Goal: Transaction & Acquisition: Purchase product/service

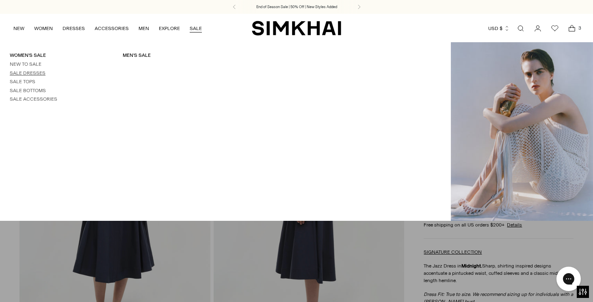
click at [35, 73] on link "Sale Dresses" at bounding box center [28, 73] width 36 height 6
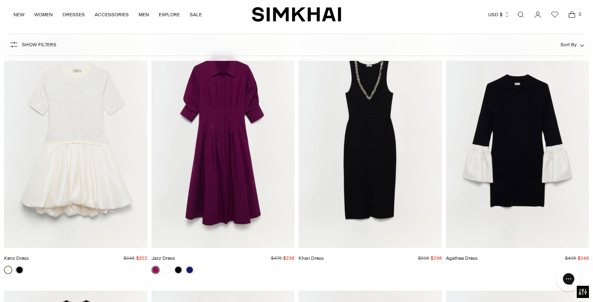
scroll to position [4167, 0]
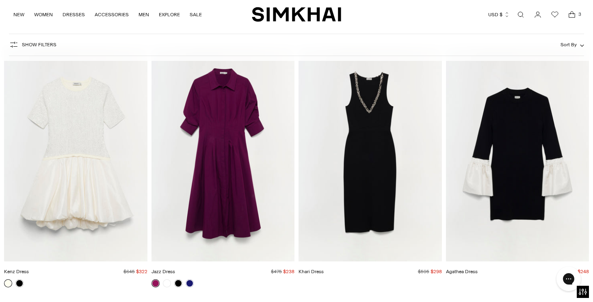
click at [0, 0] on img "Jazz Dress" at bounding box center [0, 0] width 0 height 0
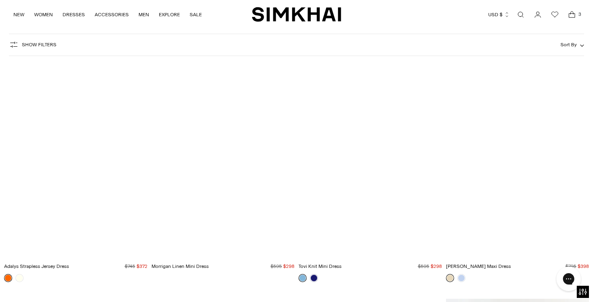
scroll to position [6715, 0]
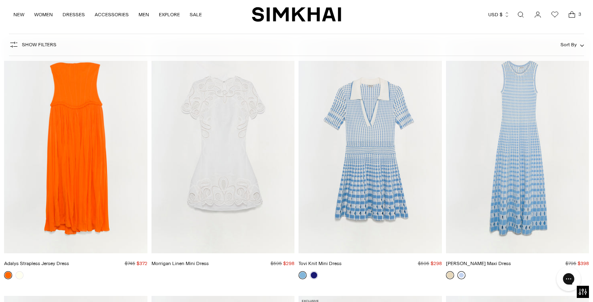
click at [462, 276] on link at bounding box center [461, 275] width 8 height 8
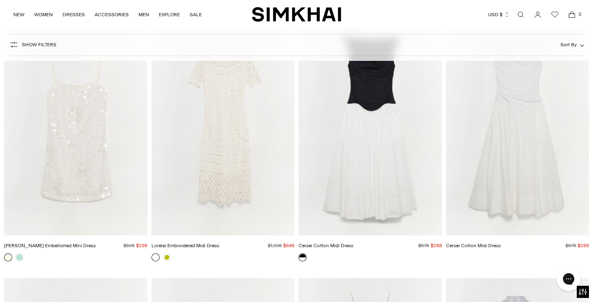
scroll to position [7766, 0]
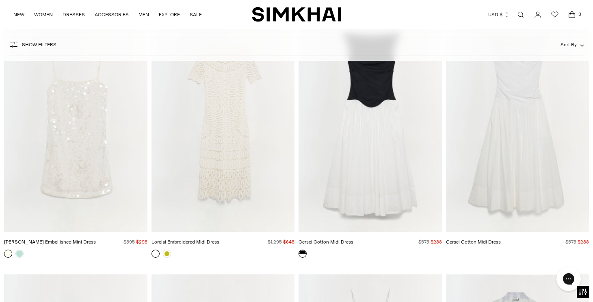
click at [0, 0] on img "Lorelai Embroidered Midi Dress" at bounding box center [0, 0] width 0 height 0
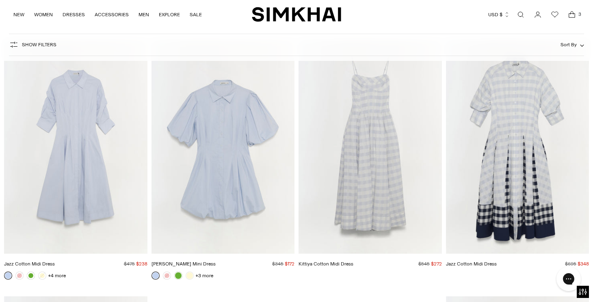
scroll to position [8012, 0]
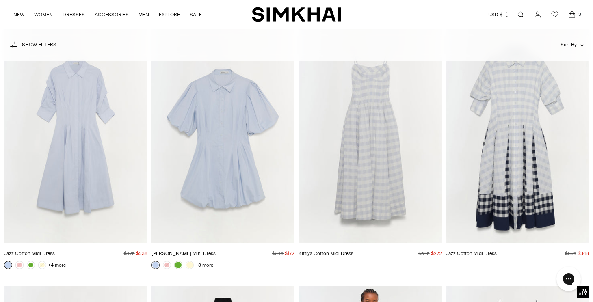
click at [0, 0] on img "Jazz Cotton Midi Dress" at bounding box center [0, 0] width 0 height 0
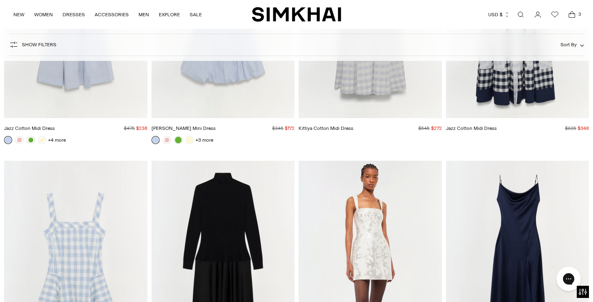
scroll to position [8243, 0]
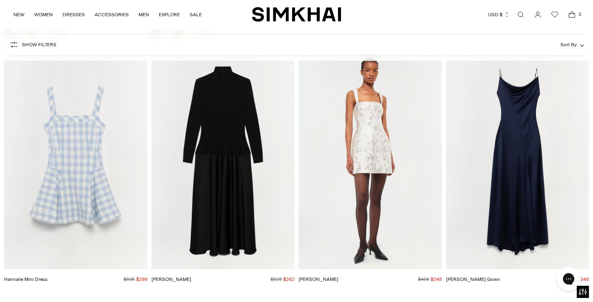
click at [0, 0] on img "Frances Dress" at bounding box center [0, 0] width 0 height 0
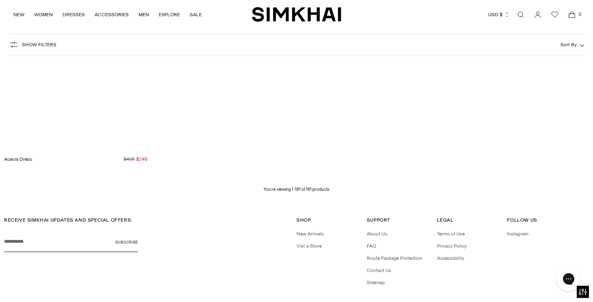
scroll to position [11675, 0]
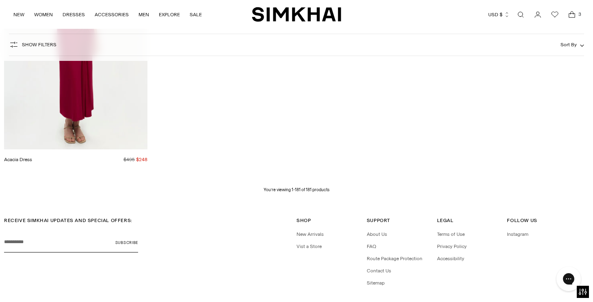
click at [573, 14] on icon "Open cart modal" at bounding box center [571, 15] width 11 height 8
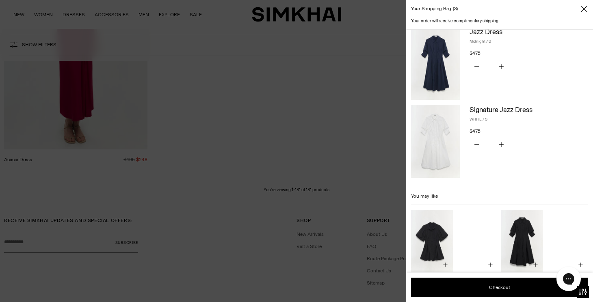
scroll to position [95, 0]
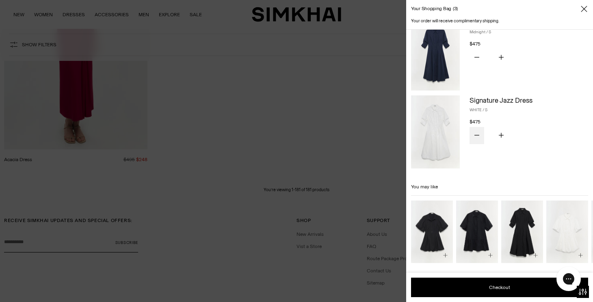
click at [479, 135] on button "Subtract product quantity" at bounding box center [476, 135] width 15 height 17
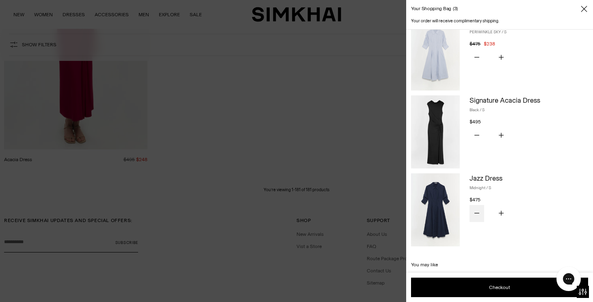
click at [475, 213] on icon "Subtract product quantity" at bounding box center [476, 213] width 5 height 5
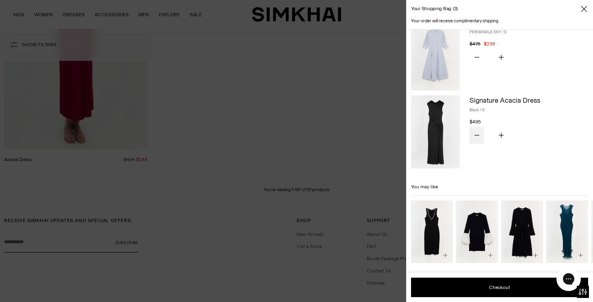
click at [479, 136] on button "Subtract product quantity" at bounding box center [476, 135] width 15 height 17
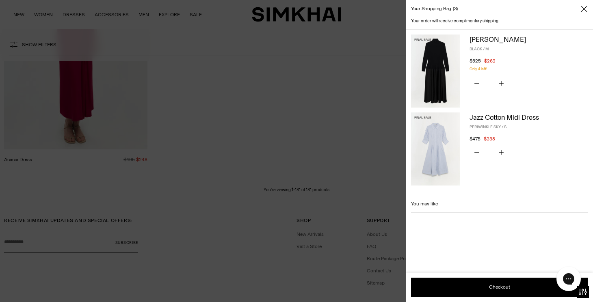
scroll to position [0, 0]
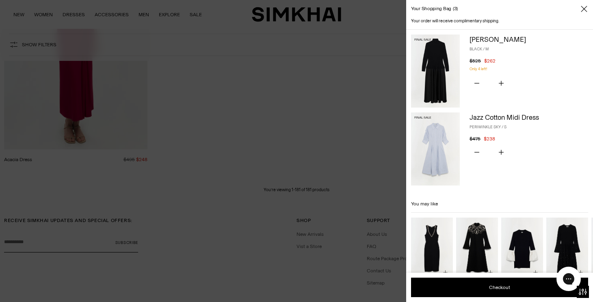
click at [434, 64] on img at bounding box center [435, 71] width 49 height 73
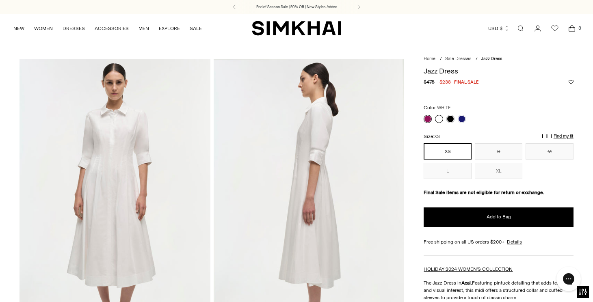
click at [437, 118] on link at bounding box center [439, 119] width 8 height 8
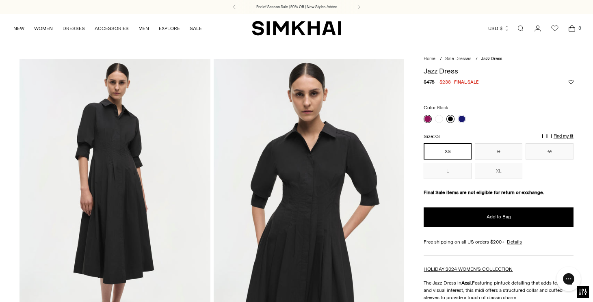
click at [453, 118] on link at bounding box center [450, 119] width 8 height 8
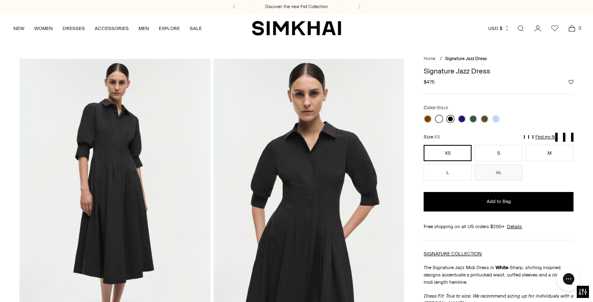
click at [452, 120] on link at bounding box center [450, 119] width 8 height 8
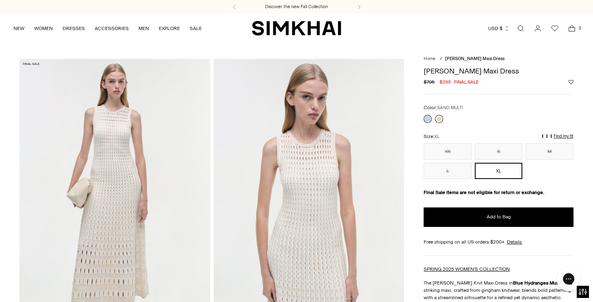
click at [440, 118] on link at bounding box center [439, 119] width 8 height 8
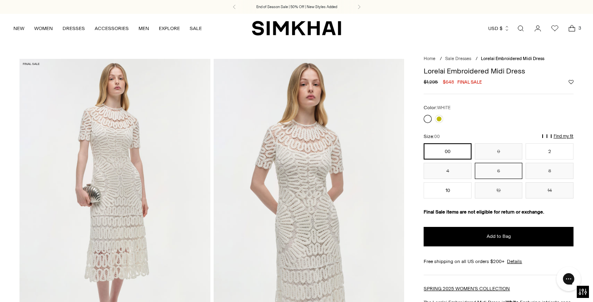
click at [512, 172] on button "6" at bounding box center [498, 171] width 47 height 16
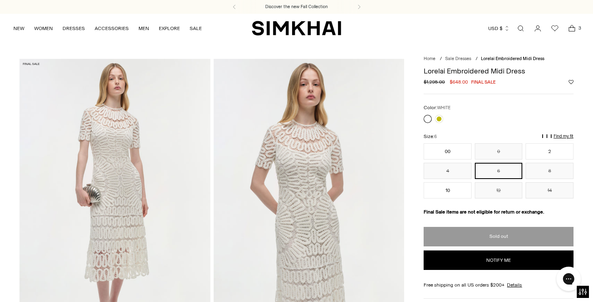
click at [495, 259] on button "Notify me" at bounding box center [497, 259] width 149 height 19
select select "**********"
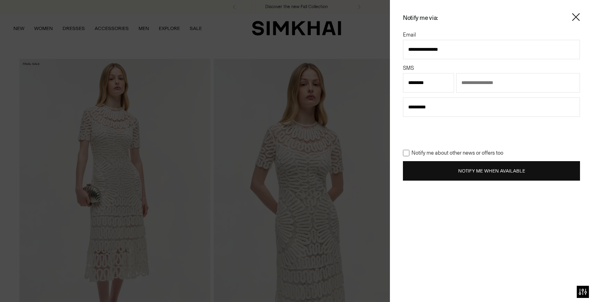
type input "**********"
click at [426, 169] on button "Notify Me When Available" at bounding box center [491, 170] width 177 height 19
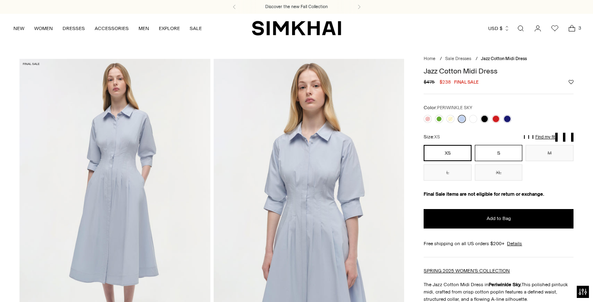
click at [491, 155] on button "S" at bounding box center [498, 153] width 47 height 16
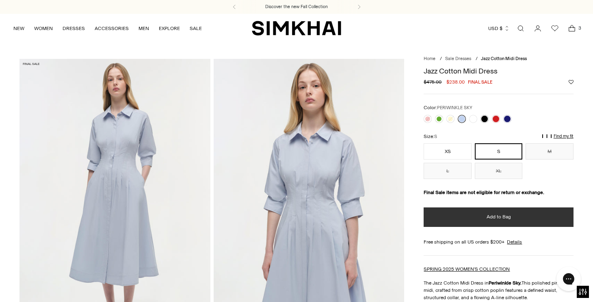
click at [482, 215] on button "Add to Bag" at bounding box center [497, 216] width 149 height 19
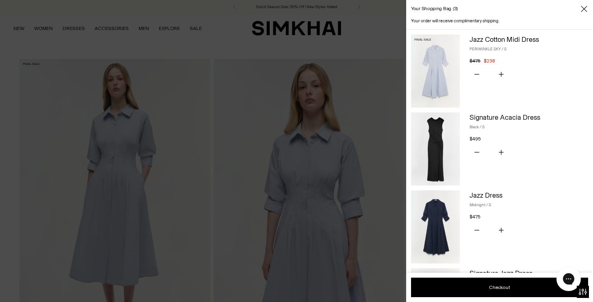
click at [359, 38] on div at bounding box center [296, 151] width 593 height 302
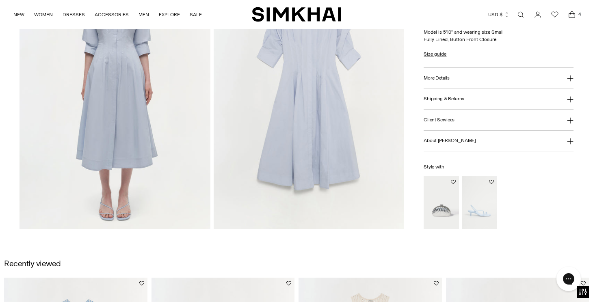
scroll to position [696, 0]
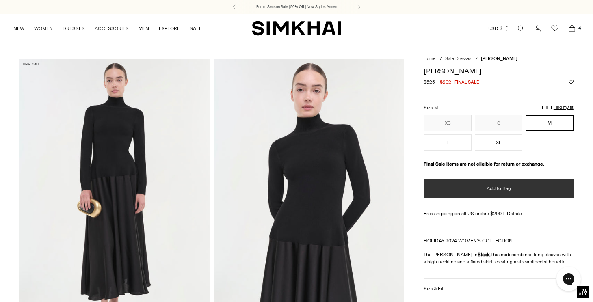
click at [497, 192] on button "Add to Bag" at bounding box center [497, 188] width 149 height 19
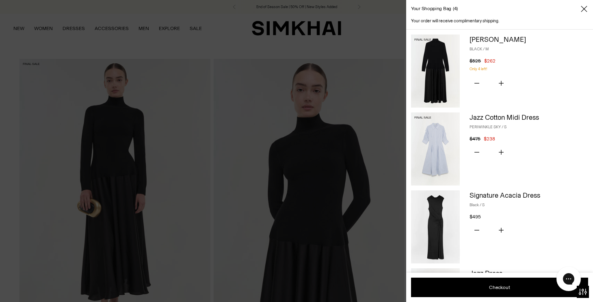
click at [365, 36] on div at bounding box center [296, 151] width 593 height 302
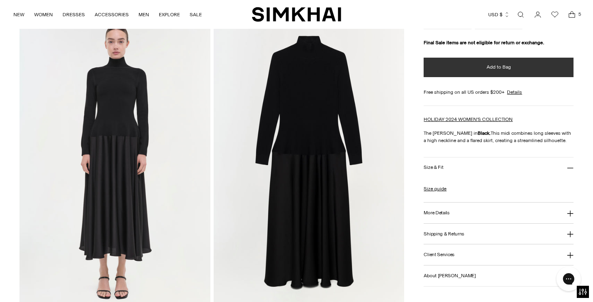
scroll to position [616, 0]
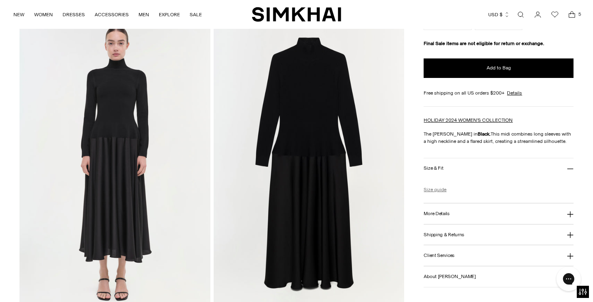
click at [434, 187] on link "Size guide" at bounding box center [434, 189] width 23 height 7
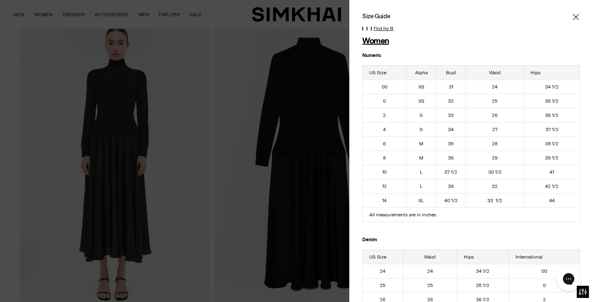
click at [573, 14] on icon "Close" at bounding box center [575, 17] width 6 height 6
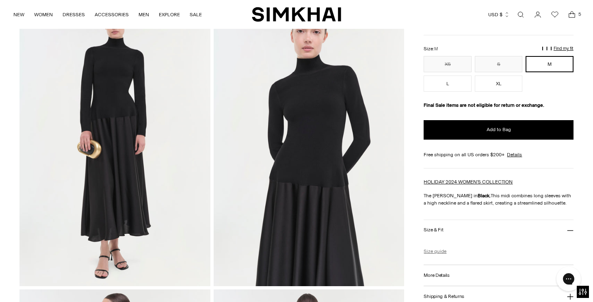
scroll to position [0, 0]
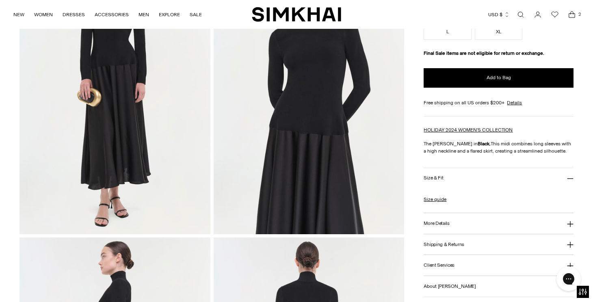
scroll to position [113, 0]
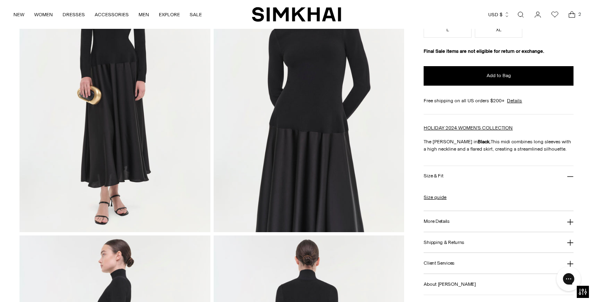
click at [428, 220] on h3 "More Details" at bounding box center [436, 221] width 26 height 5
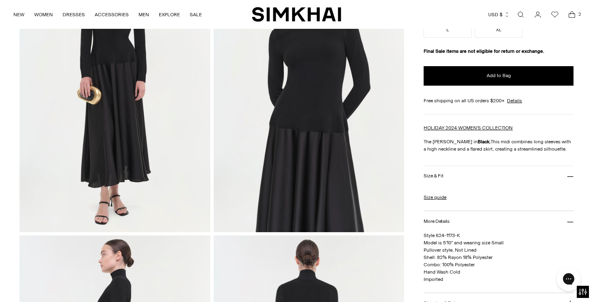
click at [429, 222] on h3 "More Details" at bounding box center [436, 221] width 26 height 5
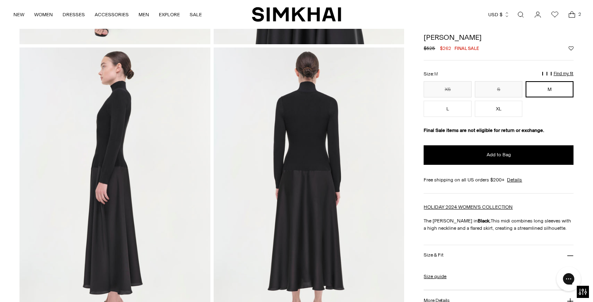
scroll to position [0, 0]
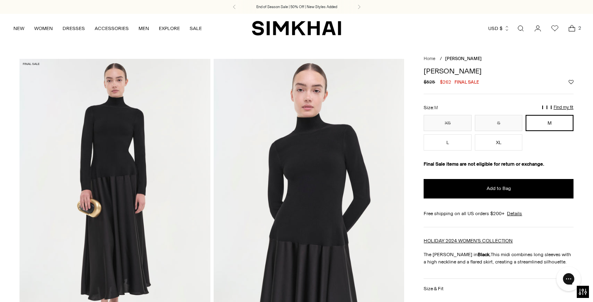
click at [294, 167] on img at bounding box center [309, 202] width 191 height 286
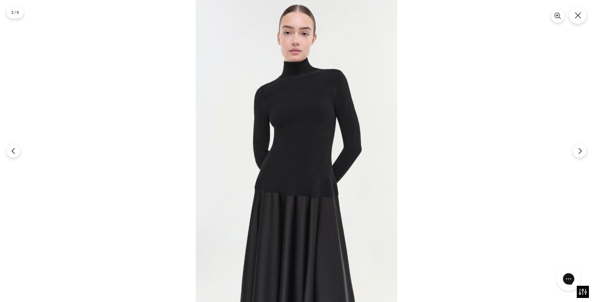
click at [294, 167] on img at bounding box center [296, 151] width 201 height 302
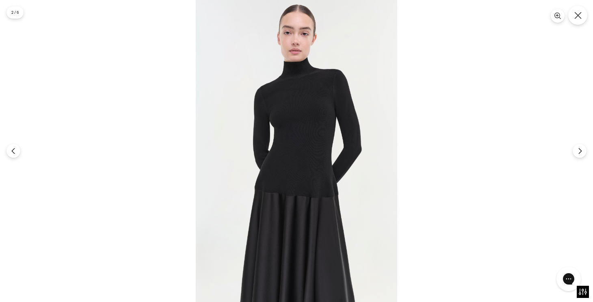
click at [572, 15] on button "Close" at bounding box center [577, 15] width 19 height 19
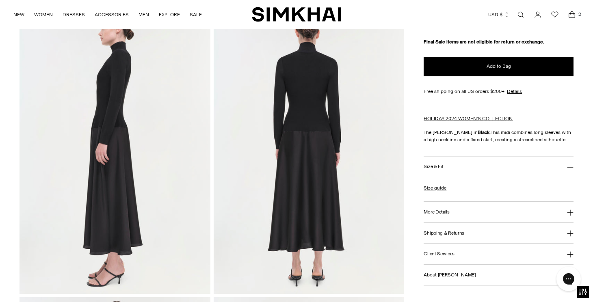
scroll to position [344, 0]
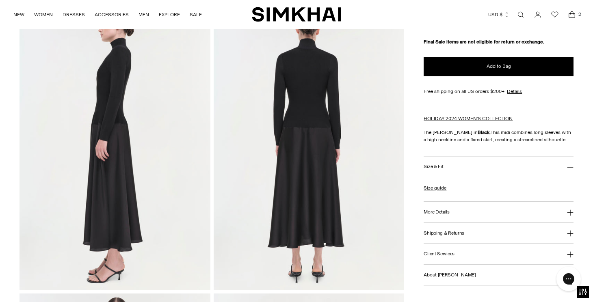
click at [489, 208] on button "More Details" at bounding box center [497, 212] width 149 height 21
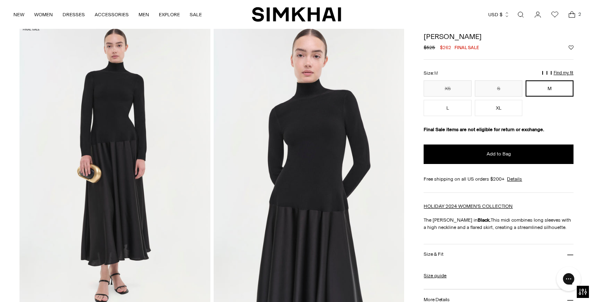
scroll to position [35, 0]
click at [576, 15] on span "2" at bounding box center [579, 14] width 7 height 7
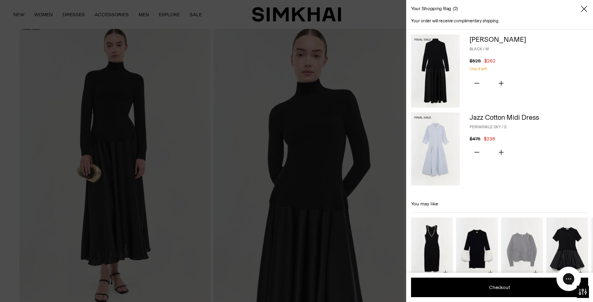
click at [392, 145] on div at bounding box center [296, 151] width 593 height 302
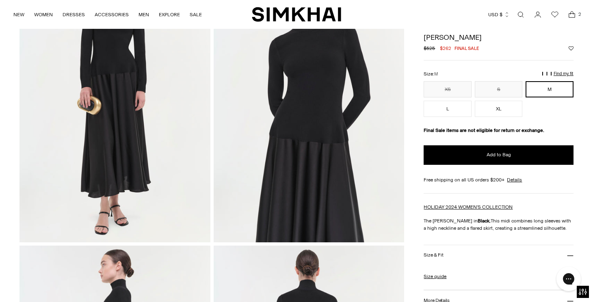
scroll to position [0, 0]
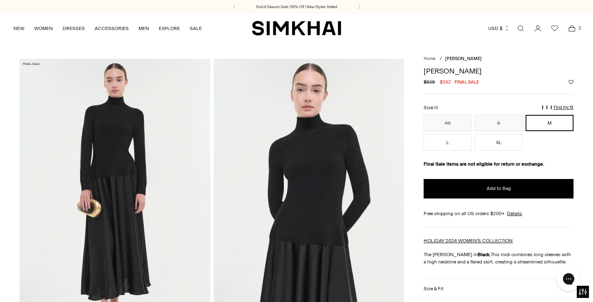
click at [573, 29] on icon "Open cart modal" at bounding box center [571, 28] width 11 height 8
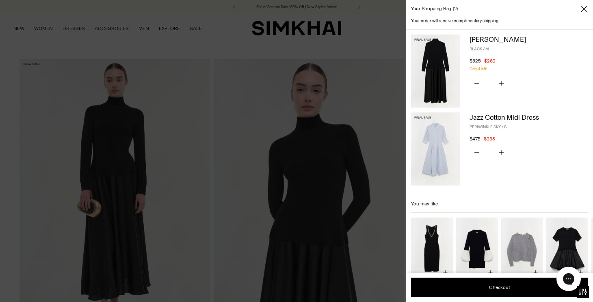
click at [381, 34] on div at bounding box center [296, 151] width 593 height 302
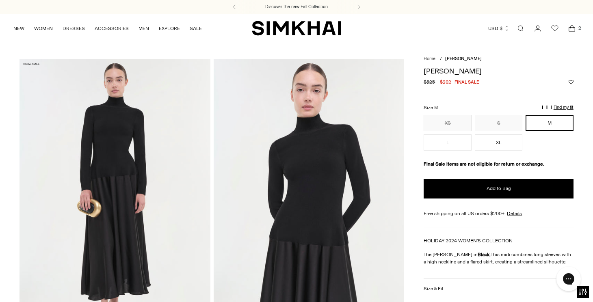
click at [537, 30] on icon "Go to the account page" at bounding box center [537, 28] width 11 height 8
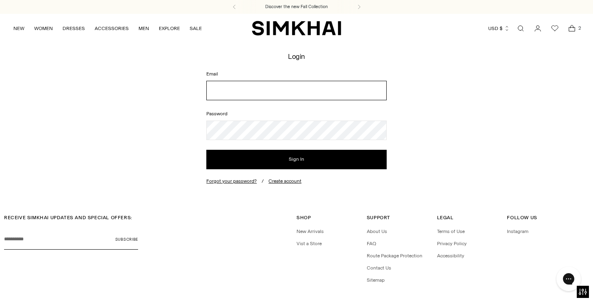
click at [228, 93] on input "Email" at bounding box center [296, 90] width 180 height 19
click at [248, 91] on input "Email" at bounding box center [296, 90] width 180 height 19
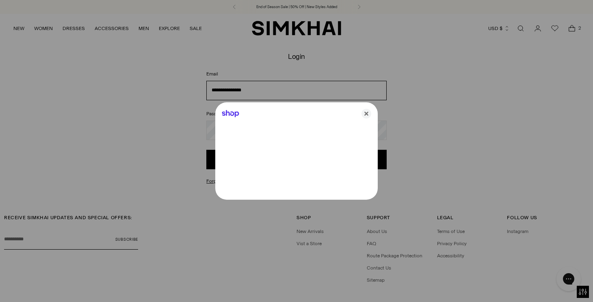
type input "**********"
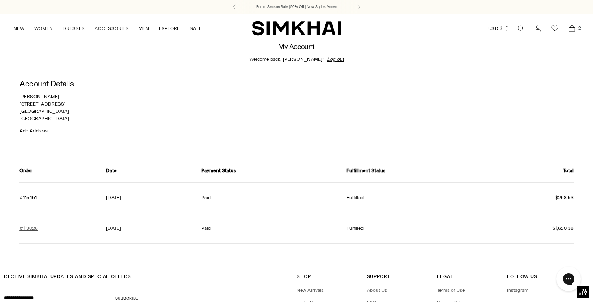
click at [32, 229] on link "#113028" at bounding box center [28, 228] width 18 height 7
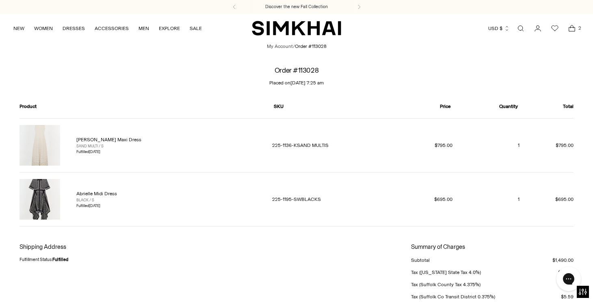
click at [572, 29] on icon "Open cart modal" at bounding box center [571, 28] width 11 height 8
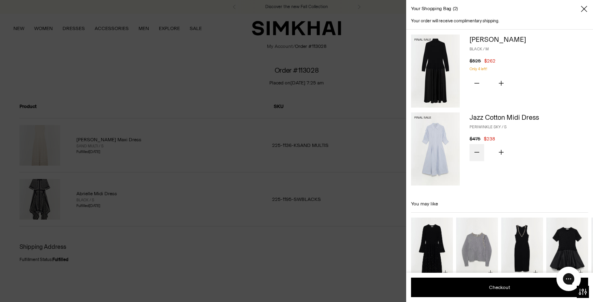
click at [477, 151] on icon "Subtract product quantity" at bounding box center [476, 152] width 5 height 5
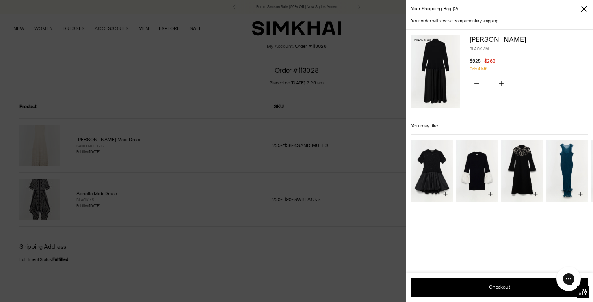
click at [428, 62] on img at bounding box center [435, 71] width 49 height 73
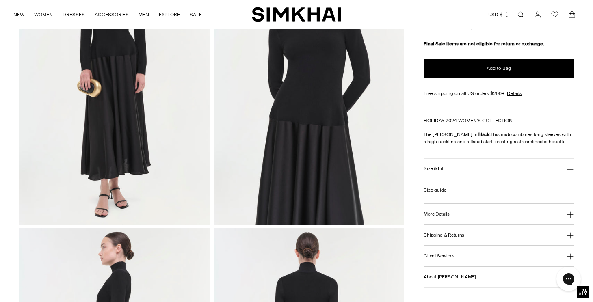
scroll to position [125, 0]
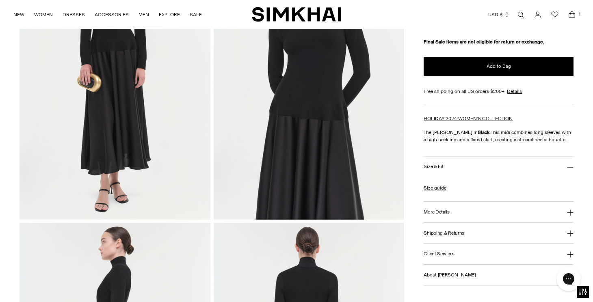
click at [436, 212] on h3 "More Details" at bounding box center [436, 211] width 26 height 5
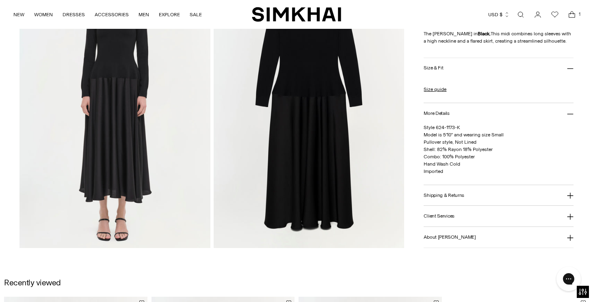
scroll to position [676, 0]
click at [436, 193] on h3 "Shipping & Returns" at bounding box center [443, 194] width 41 height 5
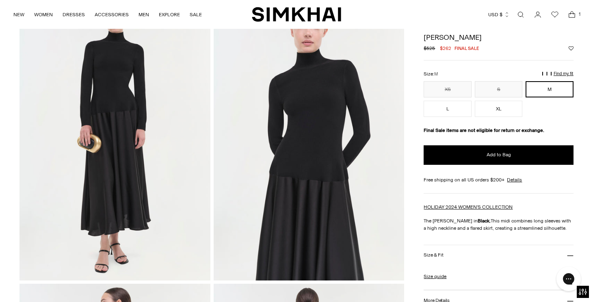
scroll to position [19, 0]
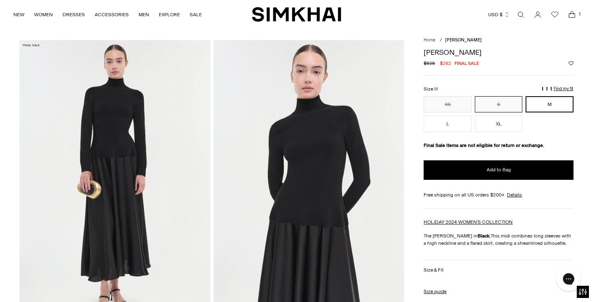
click at [505, 101] on button "S" at bounding box center [498, 104] width 47 height 16
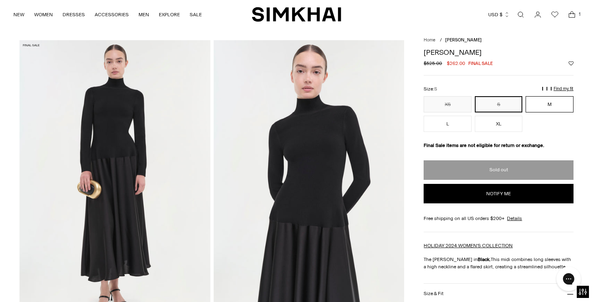
click at [532, 98] on button "M" at bounding box center [548, 104] width 47 height 16
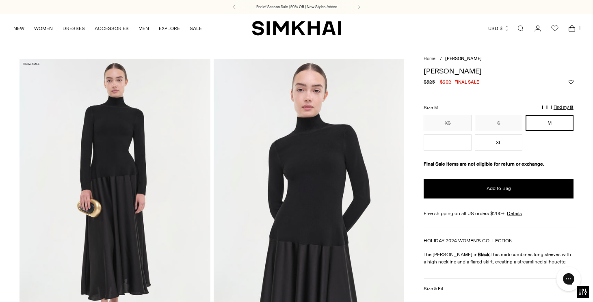
click at [571, 28] on icon "Open cart modal" at bounding box center [571, 28] width 11 height 8
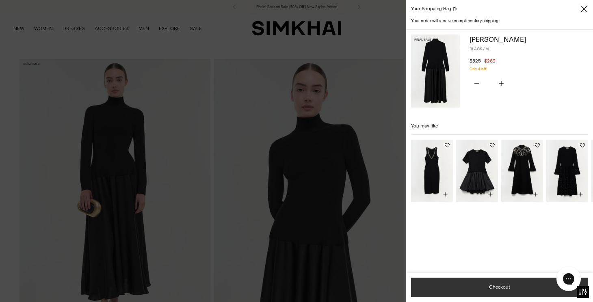
click at [489, 286] on button "Checkout" at bounding box center [499, 287] width 177 height 19
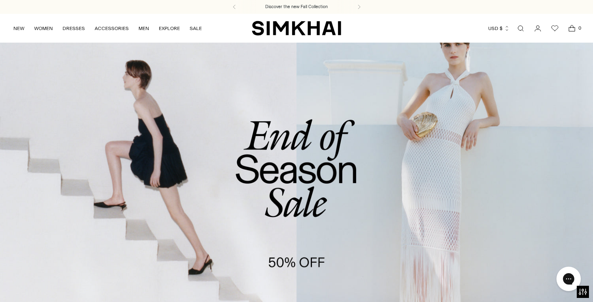
click at [519, 24] on link "Open search modal" at bounding box center [520, 28] width 16 height 16
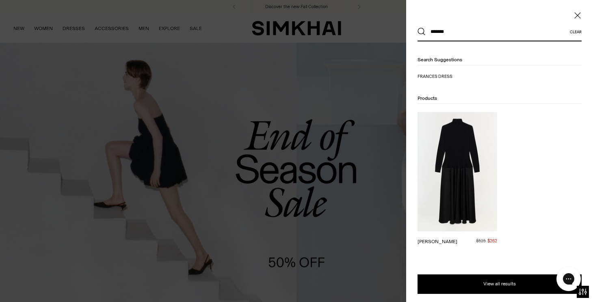
type input "*******"
click at [417, 28] on button "Search" at bounding box center [421, 32] width 8 height 8
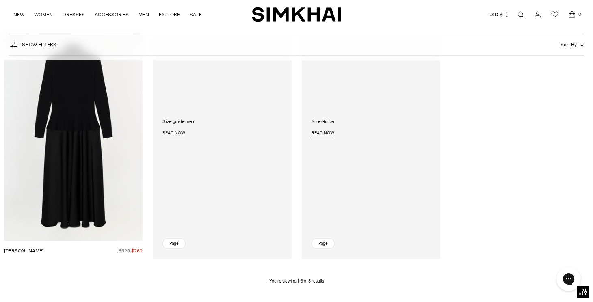
scroll to position [135, 0]
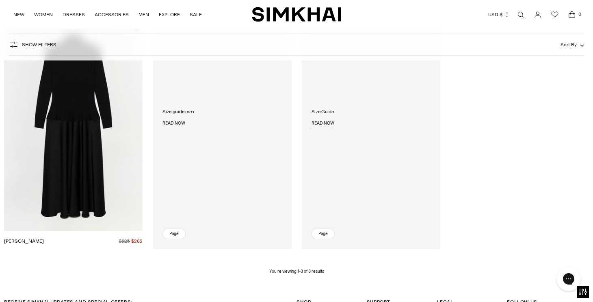
click at [0, 0] on img "Frances Dress" at bounding box center [0, 0] width 0 height 0
